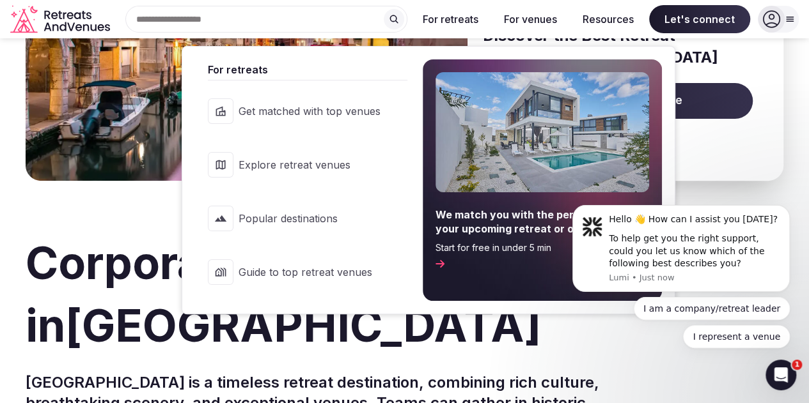
click at [299, 164] on span "Explore retreat venues" at bounding box center [309, 165] width 142 height 14
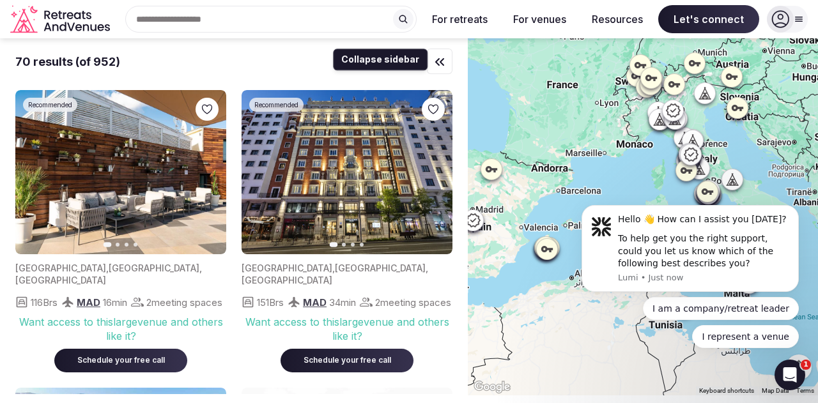
click at [439, 61] on icon "button" at bounding box center [439, 61] width 15 height 15
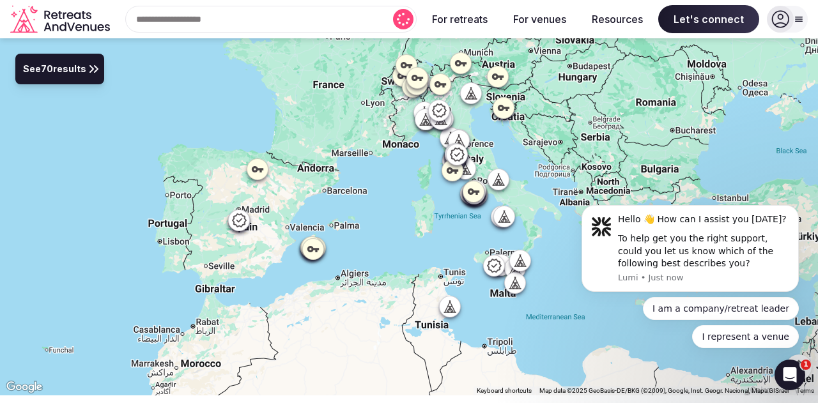
click at [96, 75] on icon at bounding box center [93, 68] width 15 height 15
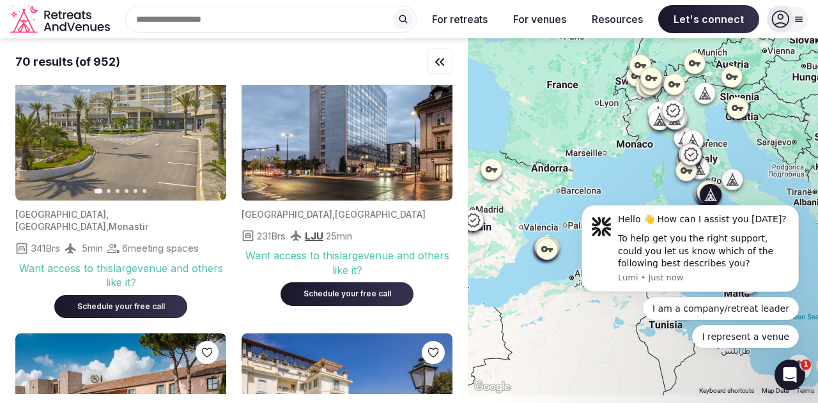
scroll to position [941, 0]
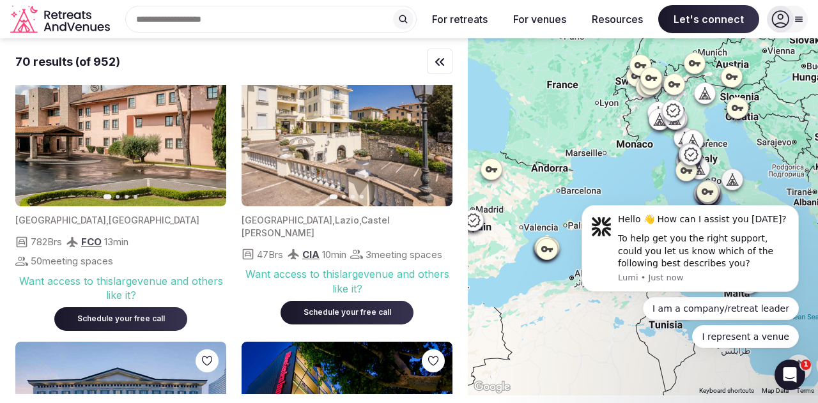
click at [802, 20] on icon at bounding box center [799, 19] width 10 height 10
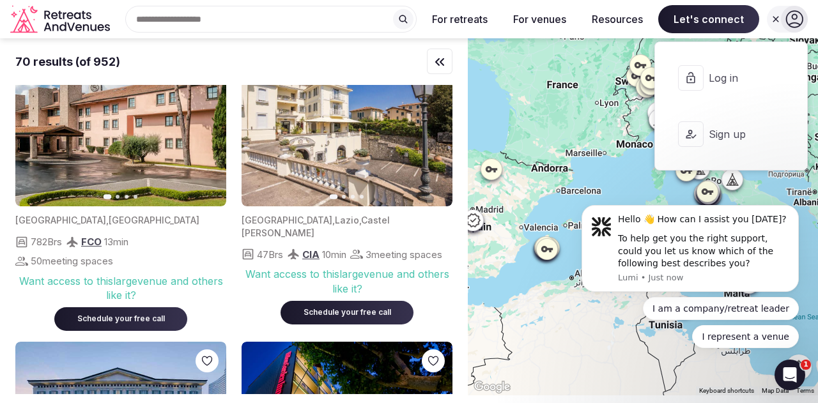
click at [802, 20] on icon at bounding box center [795, 19] width 18 height 18
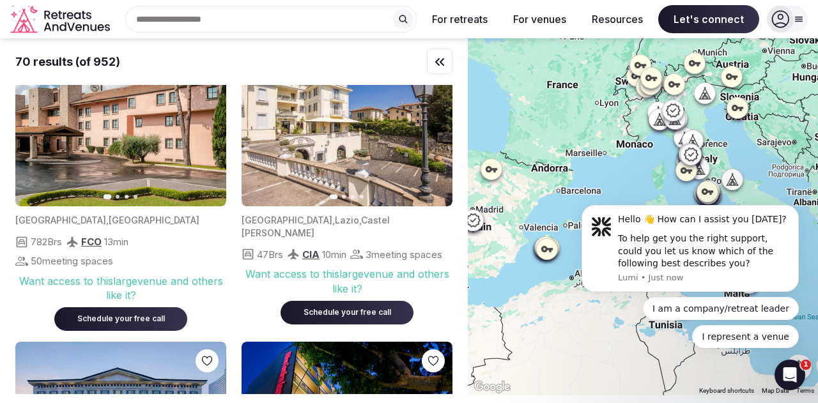
click at [659, 167] on body "Hello 👋 How can I assist you [DATE]? To help get you the right support, could y…" at bounding box center [691, 253] width 246 height 222
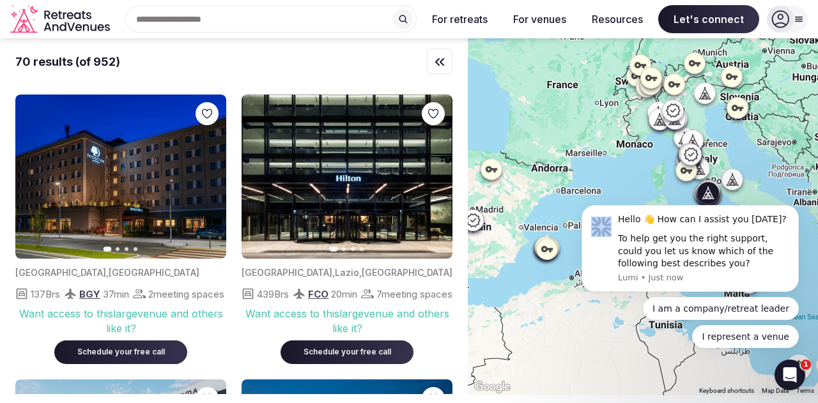
scroll to position [1624, 0]
